Goal: Information Seeking & Learning: Find specific page/section

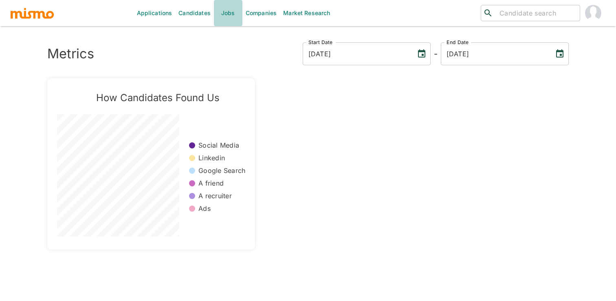
click at [226, 8] on link "Jobs" at bounding box center [228, 13] width 29 height 26
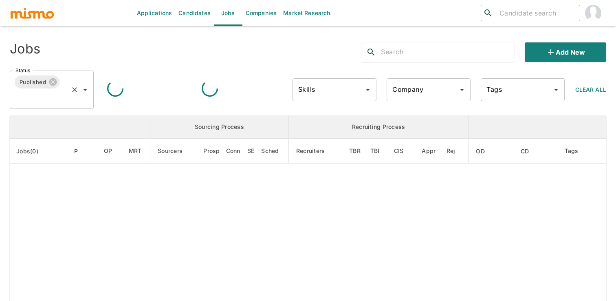
click at [85, 89] on icon "Open" at bounding box center [85, 90] width 4 height 2
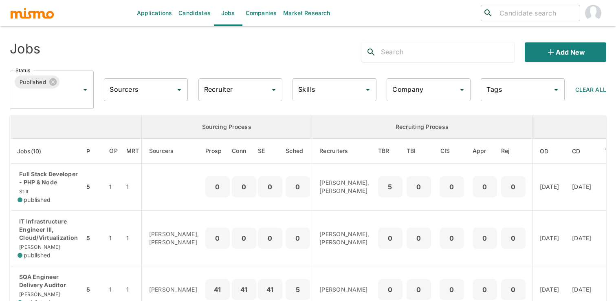
click at [42, 125] on th "enhanced table" at bounding box center [76, 126] width 131 height 23
click at [89, 91] on icon "Open" at bounding box center [85, 90] width 10 height 10
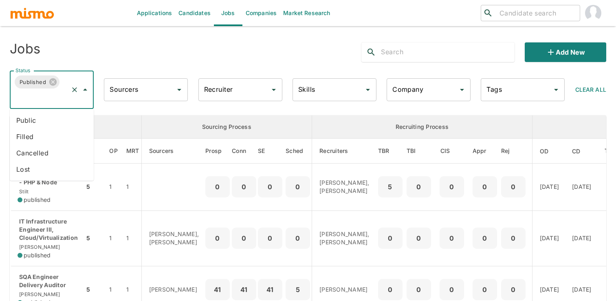
click at [54, 120] on li "Public" at bounding box center [52, 120] width 84 height 16
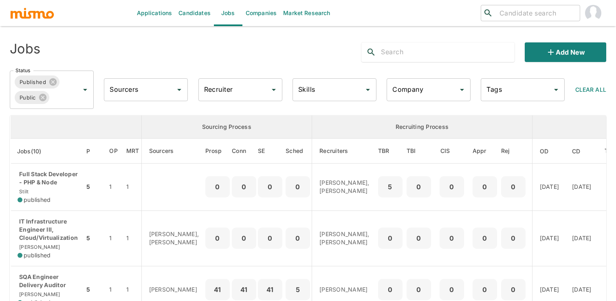
click at [445, 43] on div at bounding box center [437, 52] width 153 height 20
click at [444, 50] on input "text" at bounding box center [447, 52] width 133 height 13
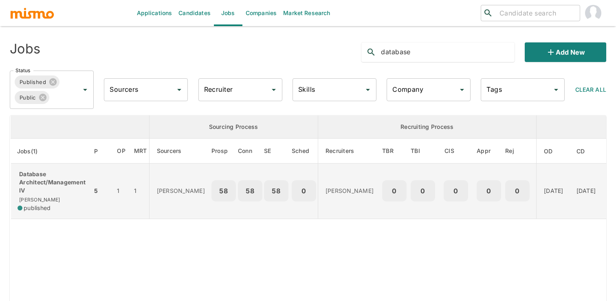
type input "database"
click at [141, 199] on td "1" at bounding box center [140, 190] width 17 height 55
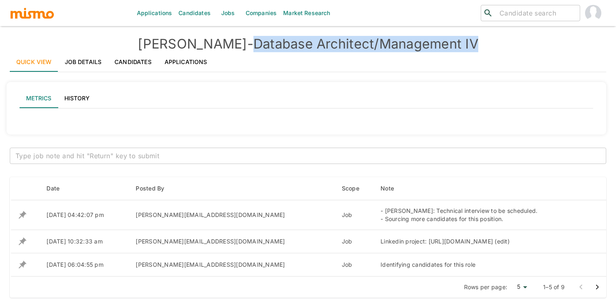
drag, startPoint x: 223, startPoint y: 46, endPoint x: 456, endPoint y: 41, distance: 233.0
click at [456, 41] on h4 "Kaiser - Database Architect/Management IV" at bounding box center [308, 44] width 596 height 16
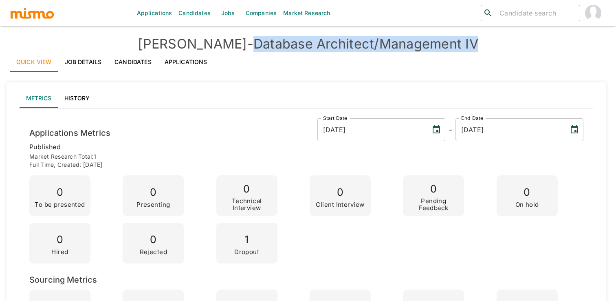
click at [98, 65] on link "Job Details" at bounding box center [83, 62] width 50 height 20
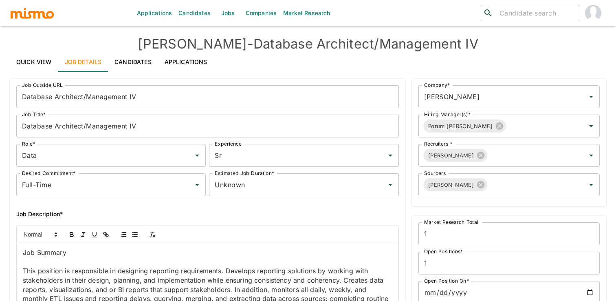
click at [117, 275] on p "This position is responsible in designing reporting requirements. Develops repo…" at bounding box center [207, 293] width 369 height 55
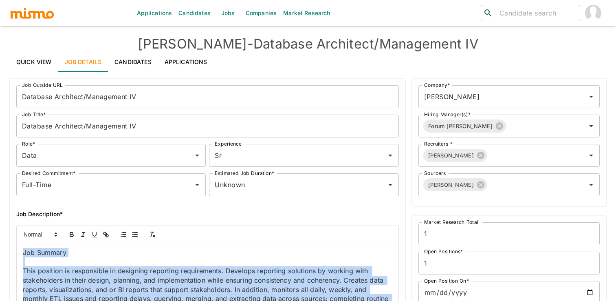
copy div "Job Summary This position is responsible in designing reporting requirements. D…"
click at [376, 45] on h4 "Kaiser - Database Architect/Management IV" at bounding box center [308, 44] width 596 height 16
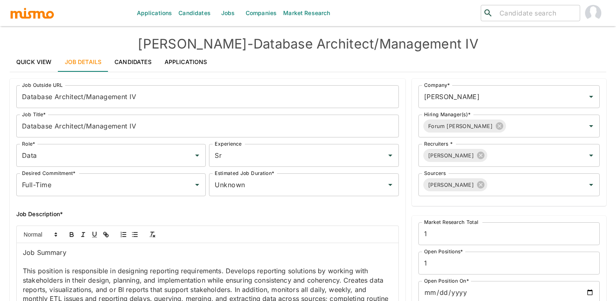
click at [40, 63] on link "Quick View" at bounding box center [34, 62] width 48 height 20
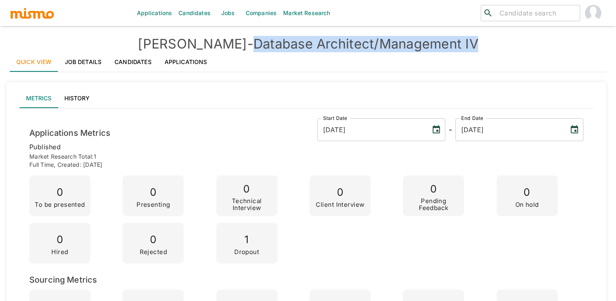
drag, startPoint x: 224, startPoint y: 45, endPoint x: 474, endPoint y: 41, distance: 250.5
click at [474, 41] on h4 "Kaiser - Database Architect/Management IV" at bounding box center [308, 44] width 596 height 16
copy h4 "Database Architect/Management IV"
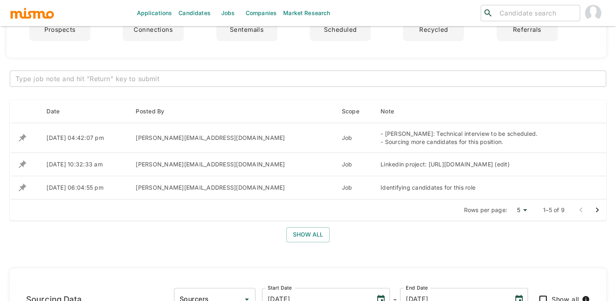
scroll to position [319, 0]
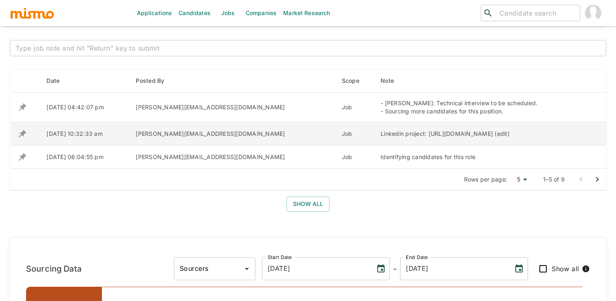
drag, startPoint x: 256, startPoint y: 133, endPoint x: 465, endPoint y: 143, distance: 208.8
click at [465, 138] on div "Linkedin project: https://www.linkedin.com/talent/hire/1763211402/overview?lipi…" at bounding box center [481, 134] width 202 height 8
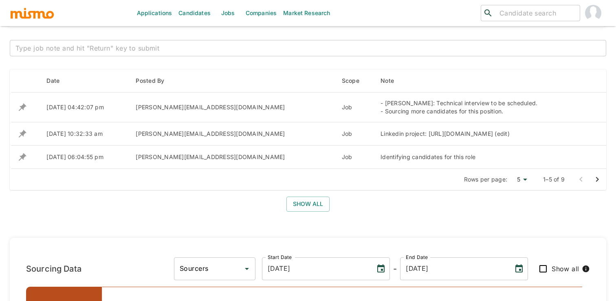
copy div "https://www.linkedin.com/talent/hire/1763211402/overview?lipi=urn%3Ali%3Apage%3…"
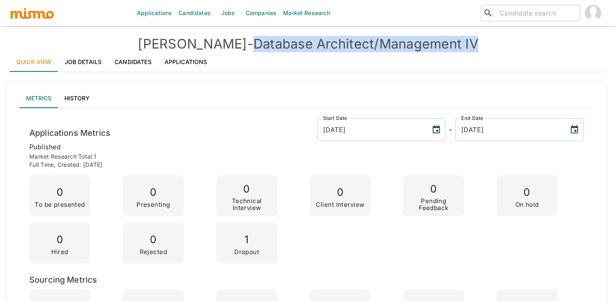
drag, startPoint x: 224, startPoint y: 46, endPoint x: 514, endPoint y: 40, distance: 289.2
click at [514, 40] on h4 "Kaiser - Database Architect/Management IV" at bounding box center [308, 44] width 596 height 16
copy h4 "Database Architect/Management IV"
